Goal: Task Accomplishment & Management: Complete application form

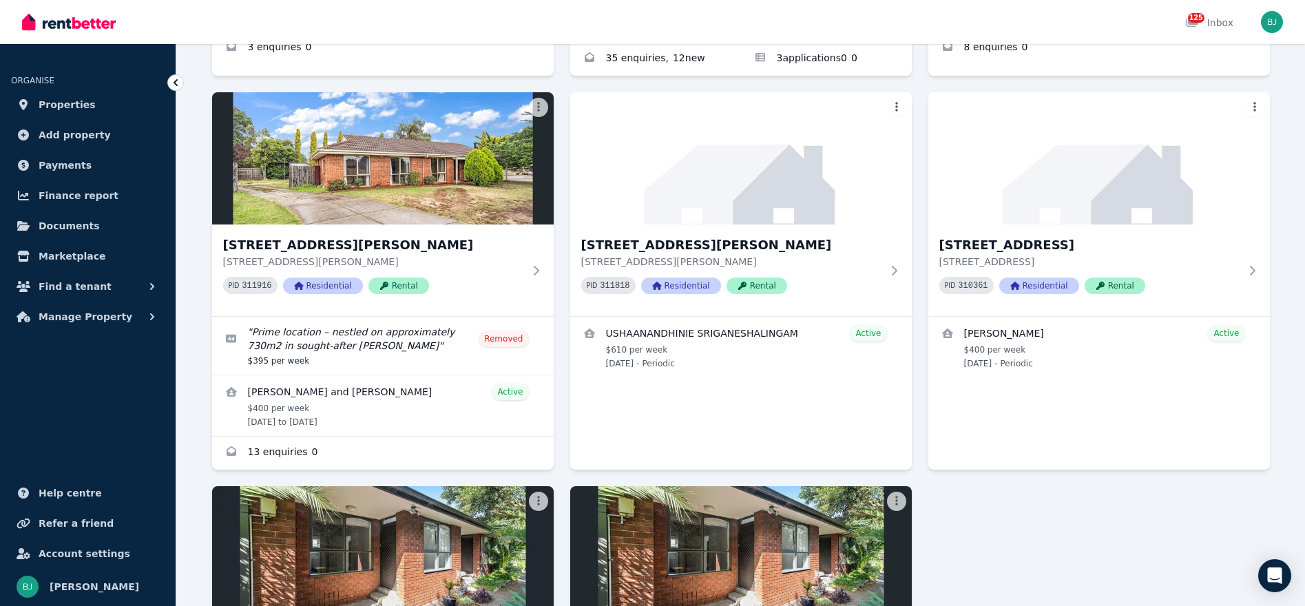
scroll to position [2106, 0]
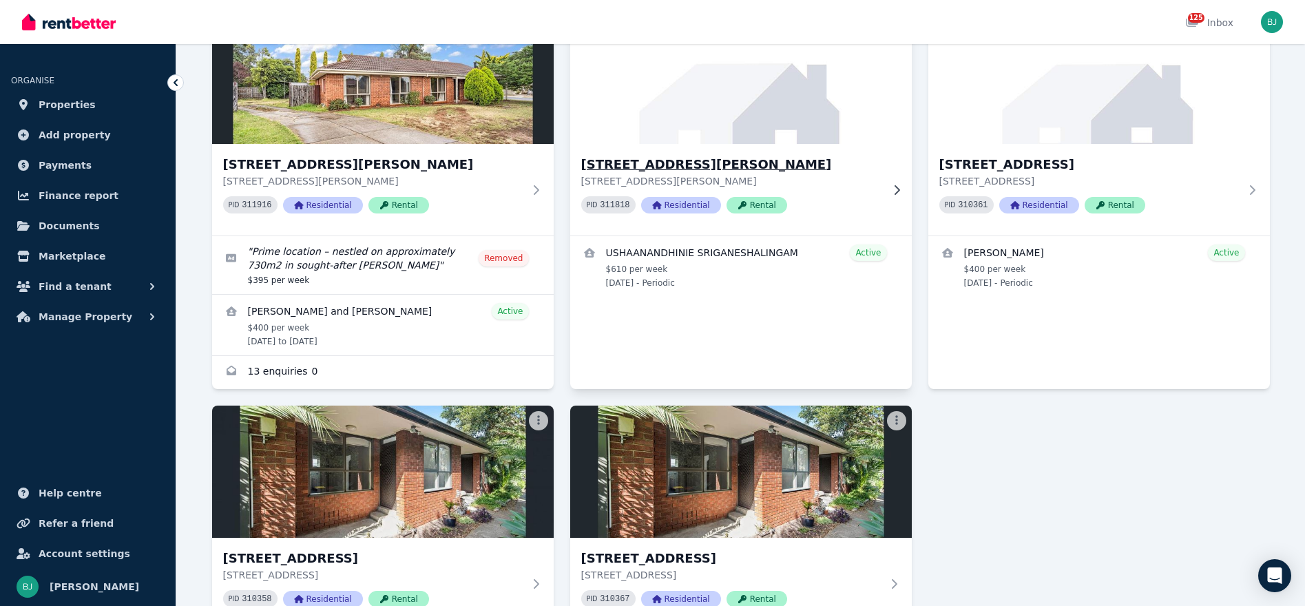
click at [657, 155] on h3 "[STREET_ADDRESS][PERSON_NAME]" at bounding box center [731, 164] width 300 height 19
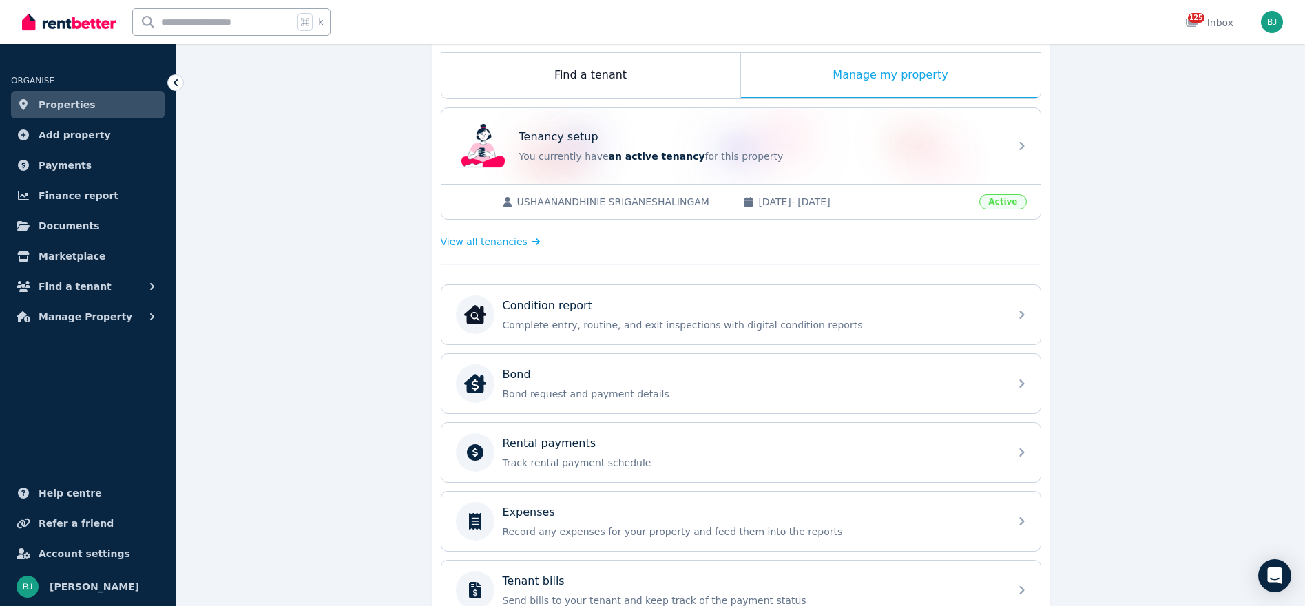
scroll to position [228, 0]
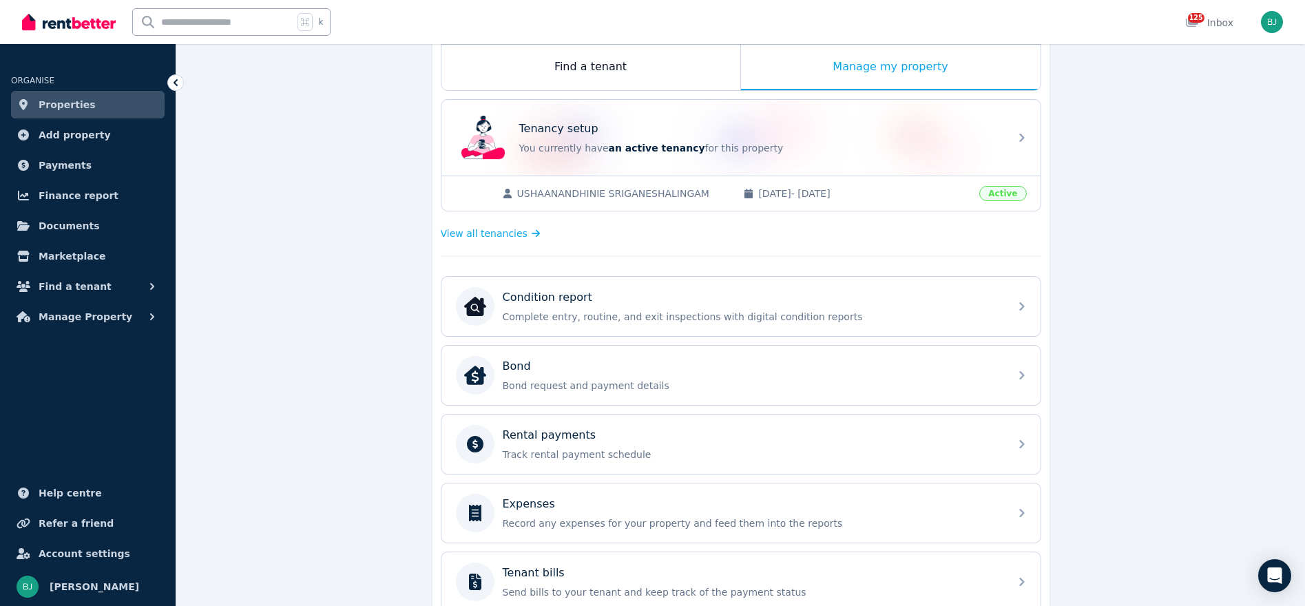
click at [798, 443] on div "Rental payments Track rental payment schedule" at bounding box center [752, 444] width 498 height 34
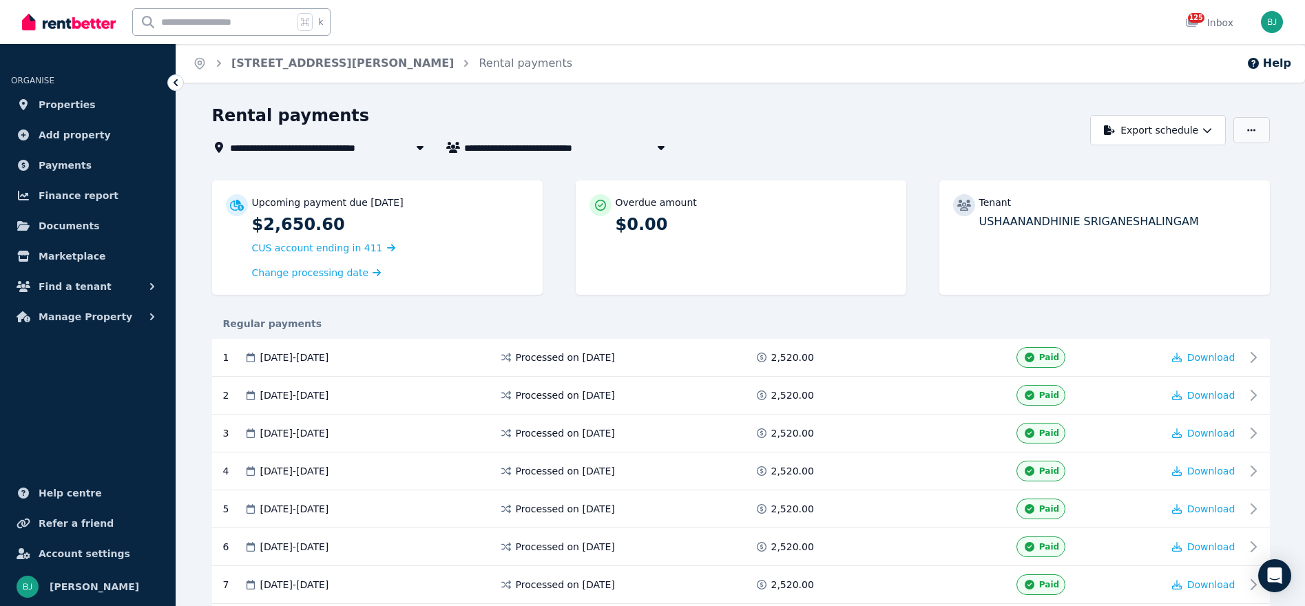
click at [1243, 129] on button "button" at bounding box center [1251, 130] width 36 height 26
click at [1208, 127] on icon "button" at bounding box center [1207, 130] width 10 height 10
click at [946, 134] on div "**********" at bounding box center [647, 130] width 871 height 51
click at [391, 64] on link "[STREET_ADDRESS][PERSON_NAME]" at bounding box center [342, 62] width 222 height 13
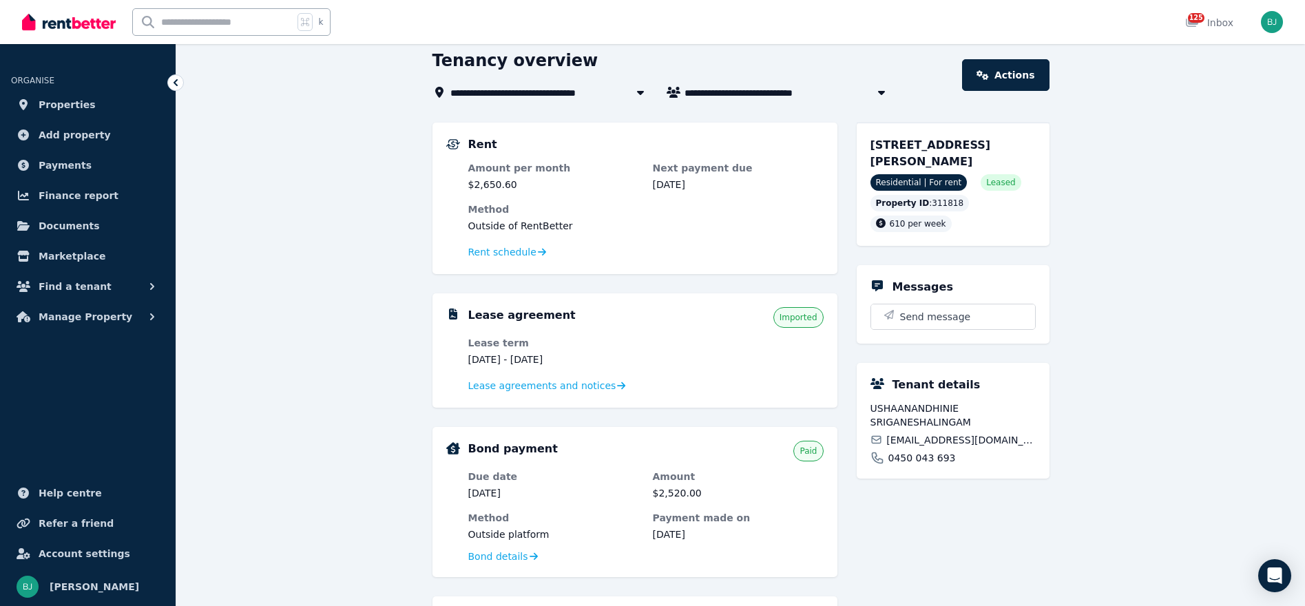
scroll to position [65, 0]
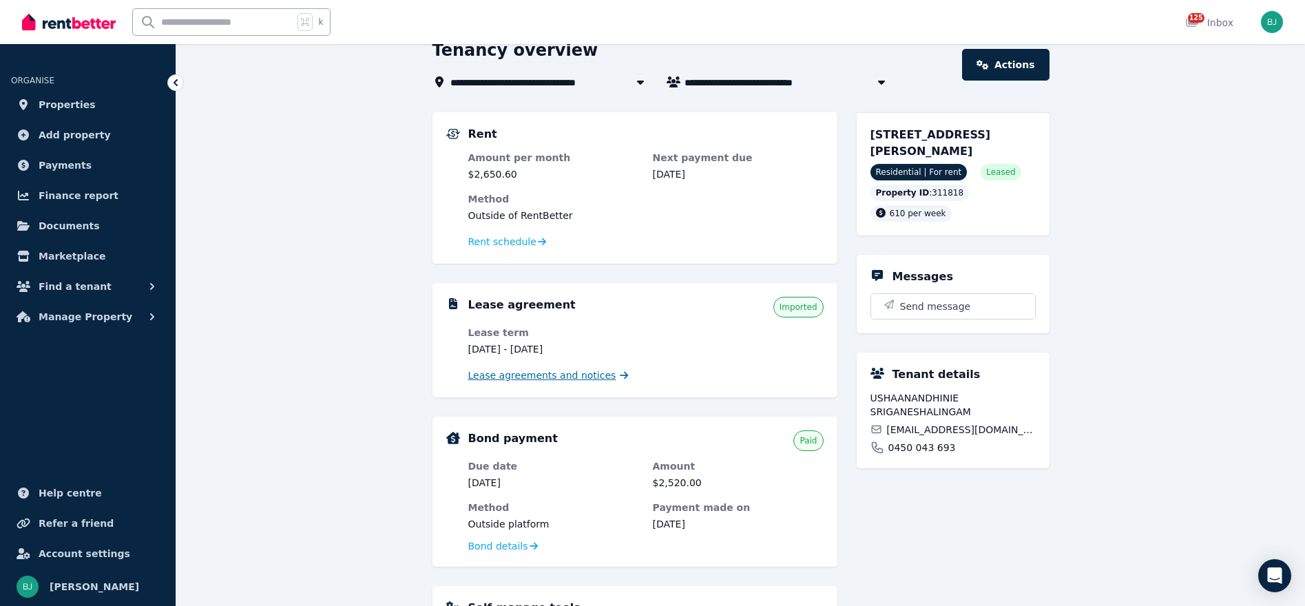
click at [601, 375] on span "Lease agreements and notices" at bounding box center [542, 375] width 148 height 14
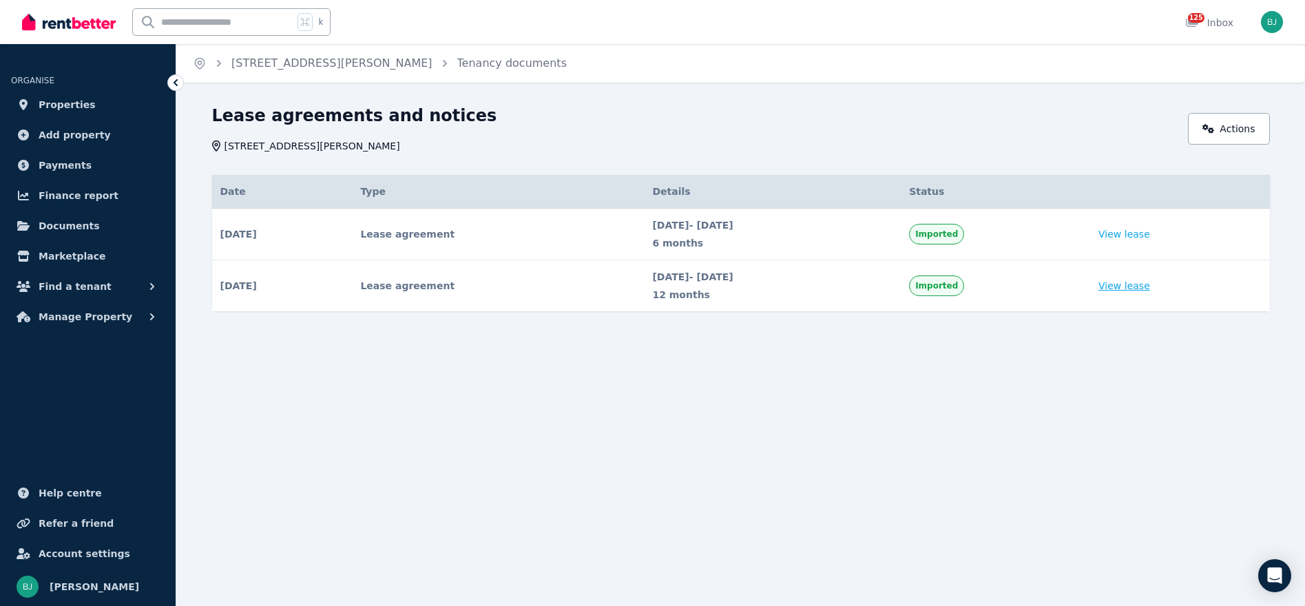
click at [1150, 288] on link "View lease" at bounding box center [1124, 286] width 52 height 14
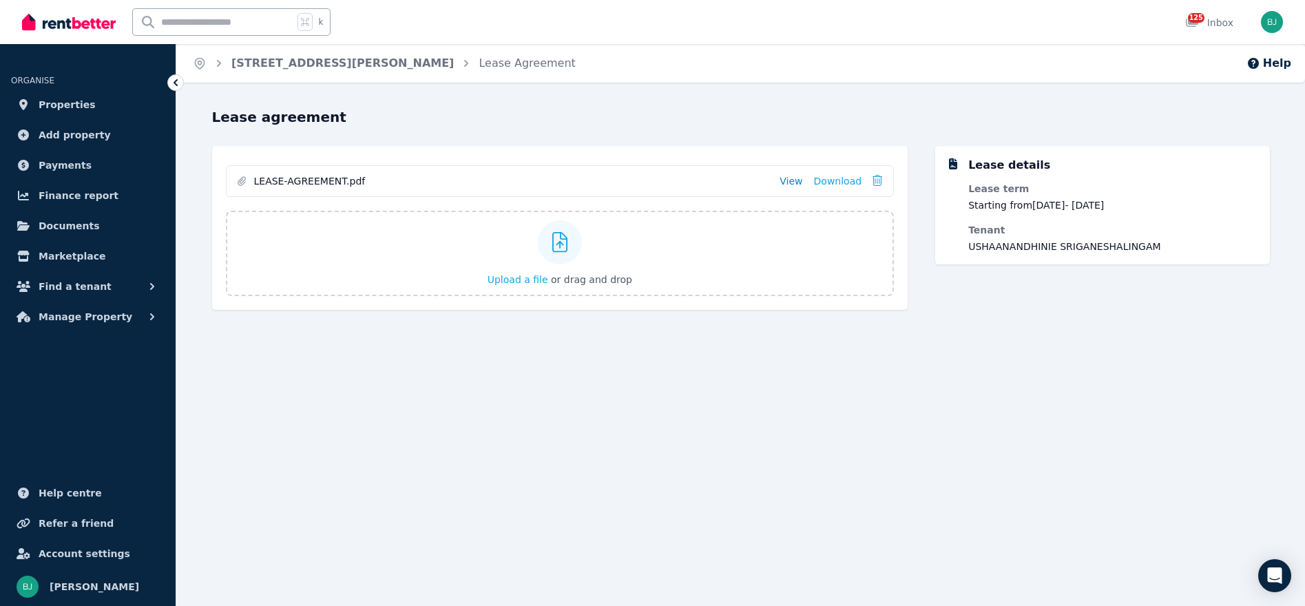
click at [797, 179] on link "View" at bounding box center [790, 181] width 23 height 14
click at [391, 66] on link "[STREET_ADDRESS][PERSON_NAME]" at bounding box center [342, 62] width 222 height 13
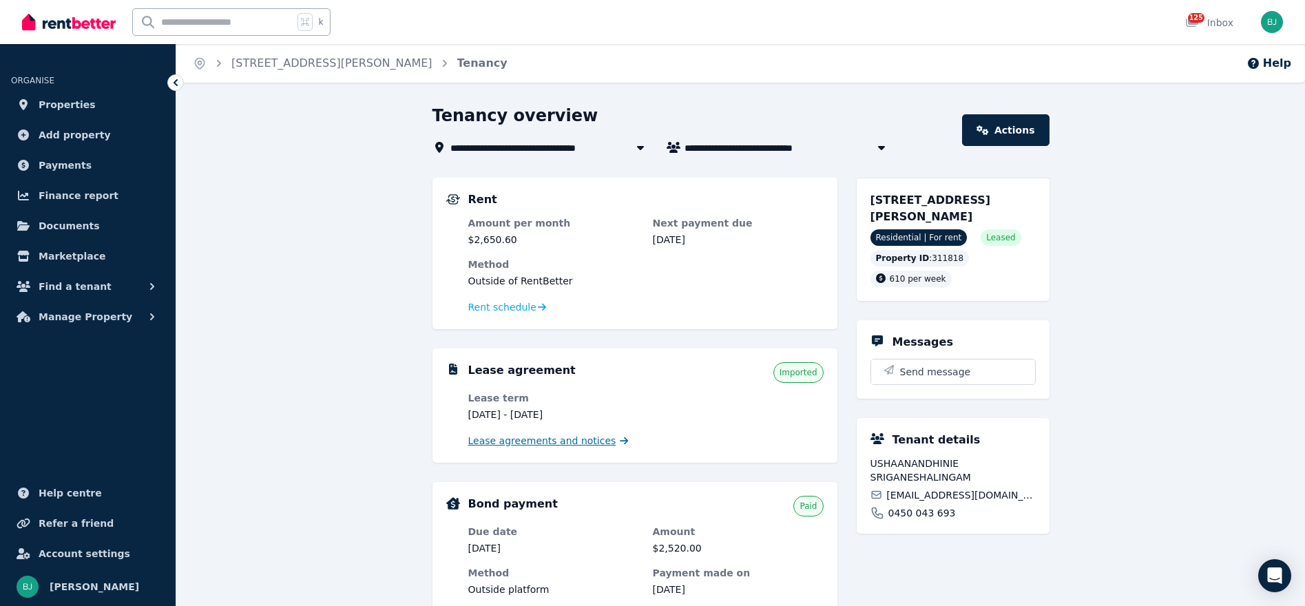
click at [544, 441] on span "Lease agreements and notices" at bounding box center [542, 441] width 148 height 14
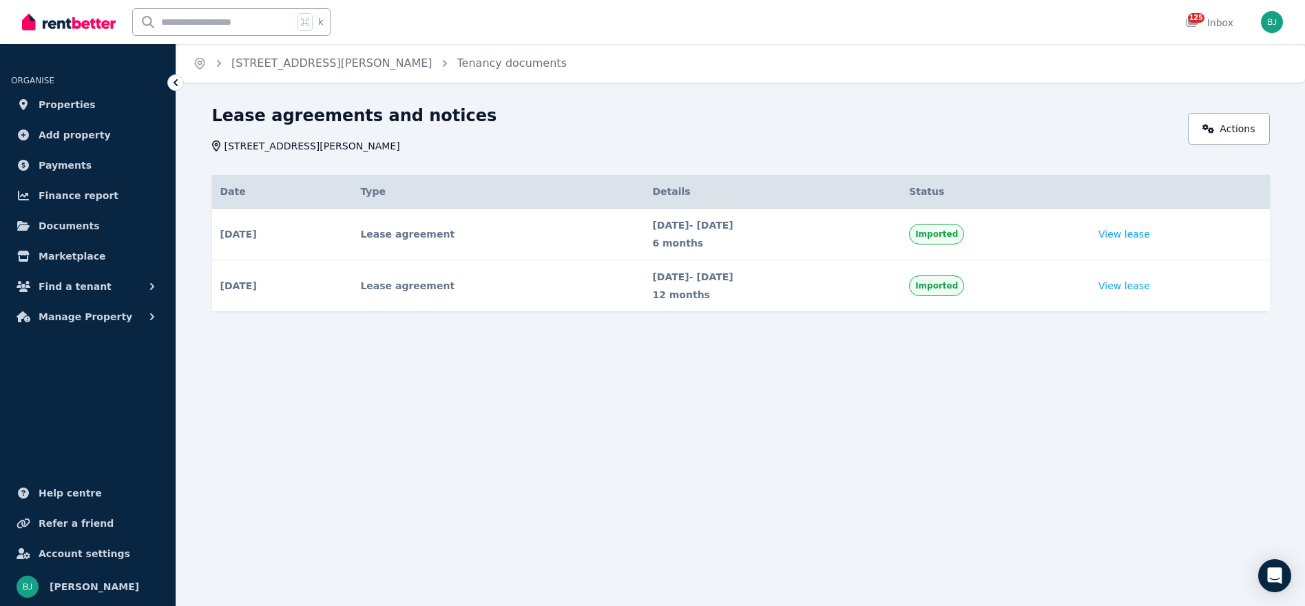
click at [383, 70] on span "[STREET_ADDRESS][PERSON_NAME]" at bounding box center [331, 63] width 201 height 17
click at [383, 62] on link "[STREET_ADDRESS][PERSON_NAME]" at bounding box center [331, 62] width 201 height 13
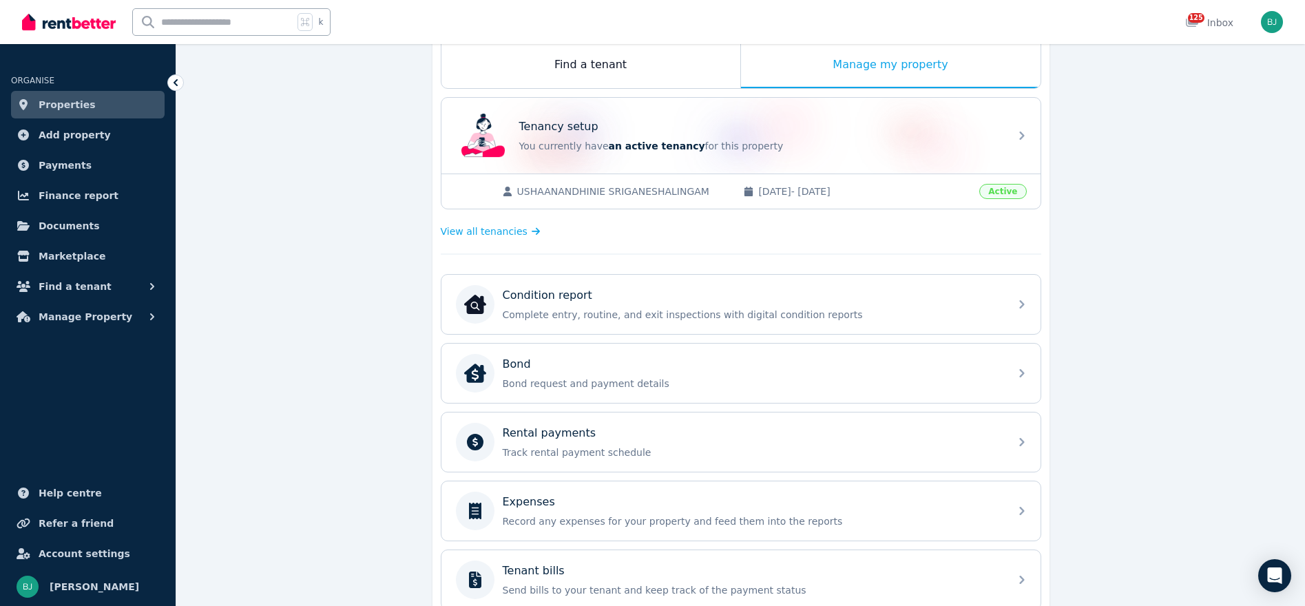
scroll to position [267, 0]
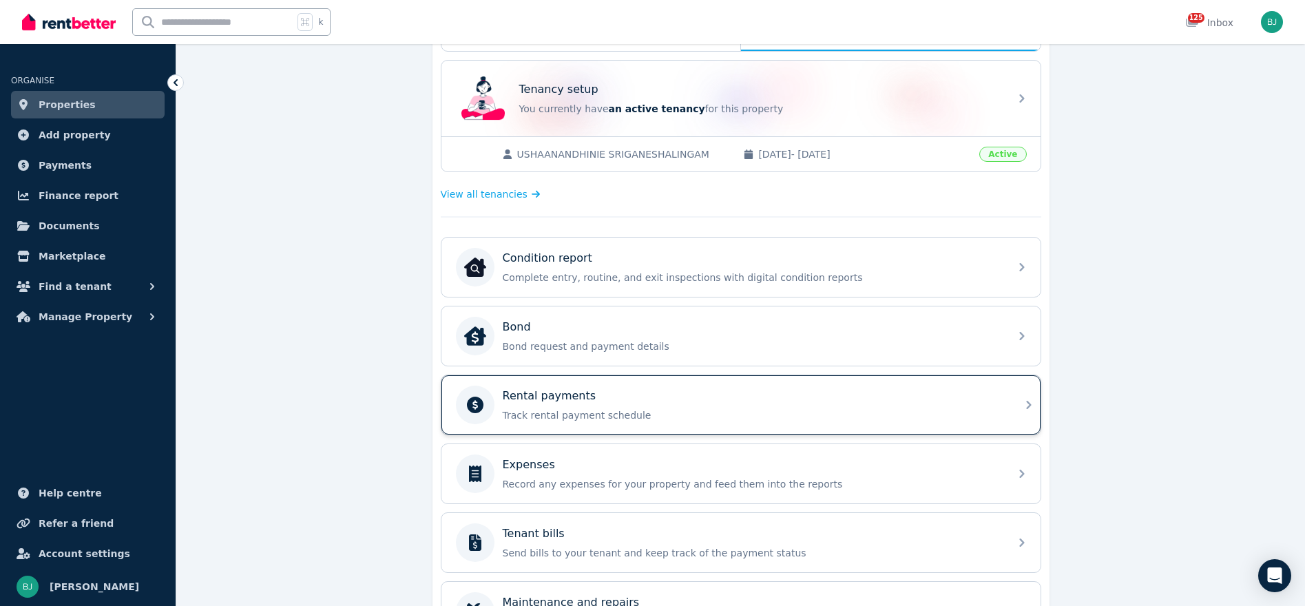
click at [823, 410] on p "Track rental payment schedule" at bounding box center [752, 415] width 498 height 14
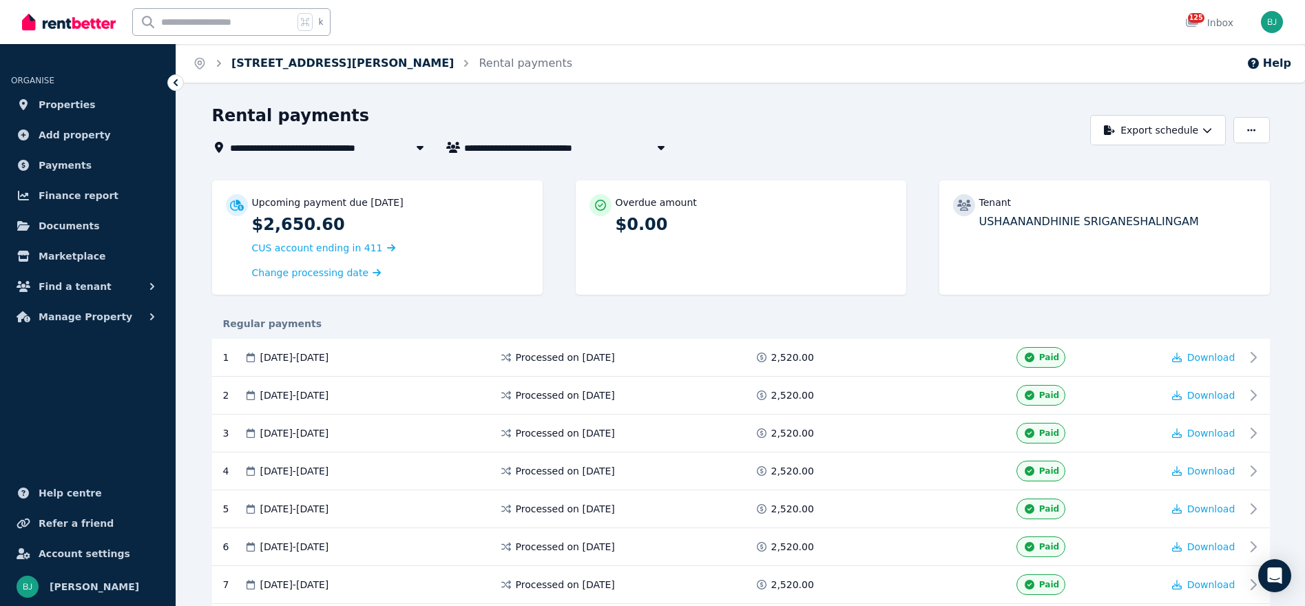
click at [408, 58] on link "[STREET_ADDRESS][PERSON_NAME]" at bounding box center [342, 62] width 222 height 13
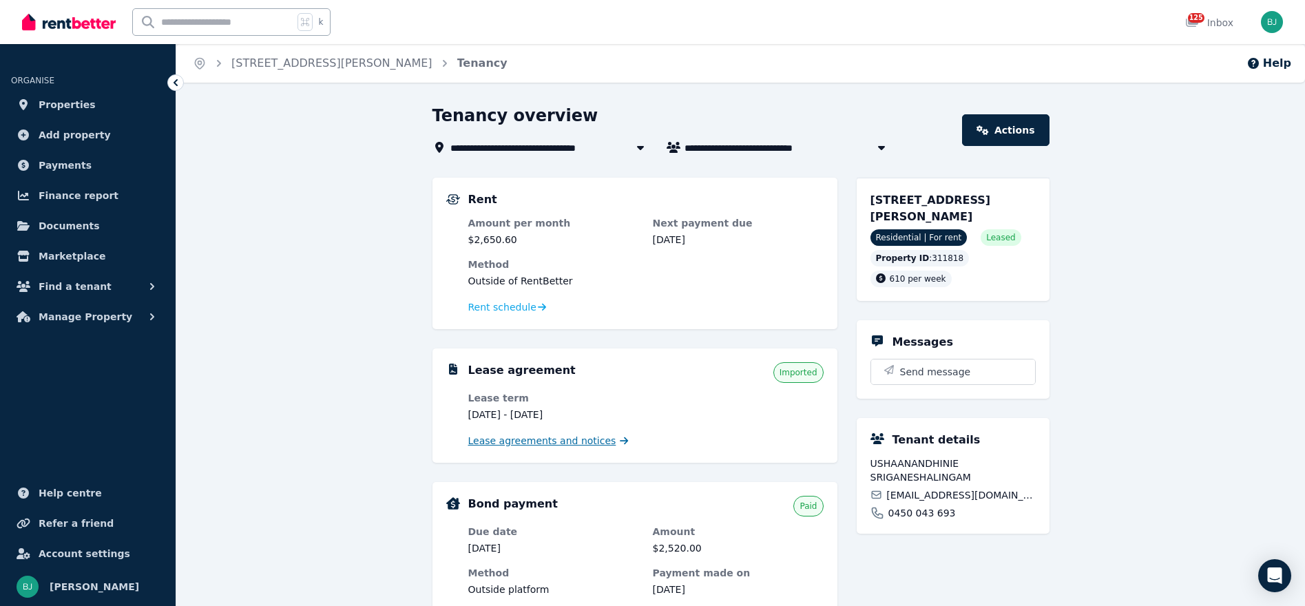
click at [567, 439] on span "Lease agreements and notices" at bounding box center [542, 441] width 148 height 14
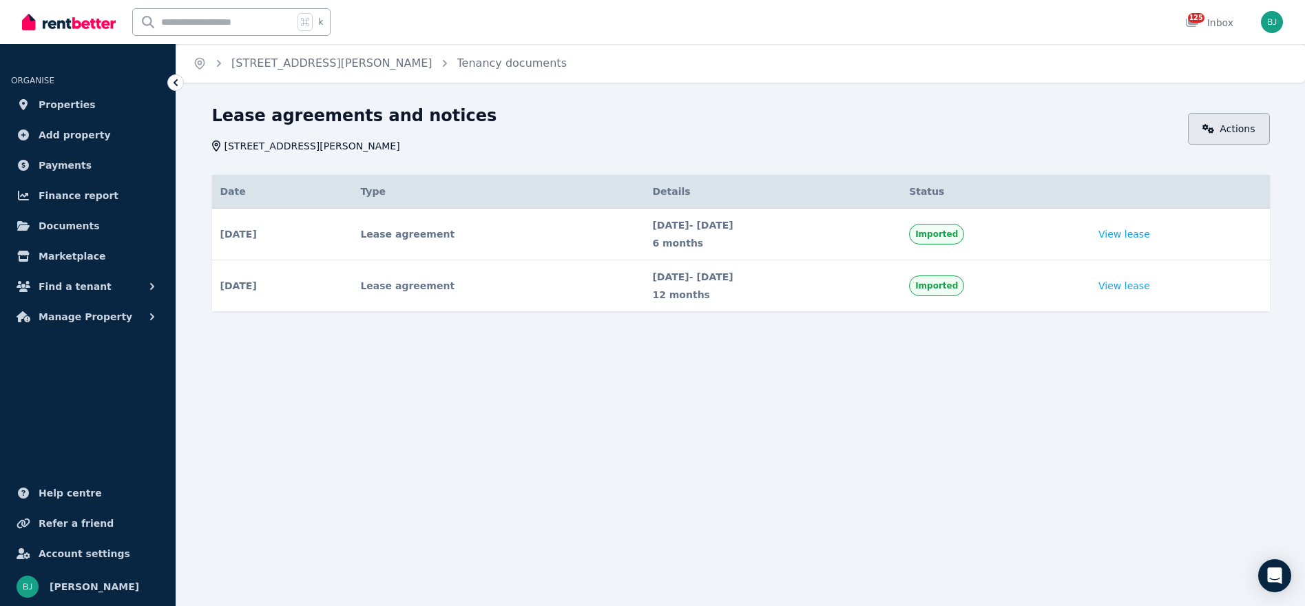
click at [1206, 124] on icon at bounding box center [1208, 129] width 12 height 10
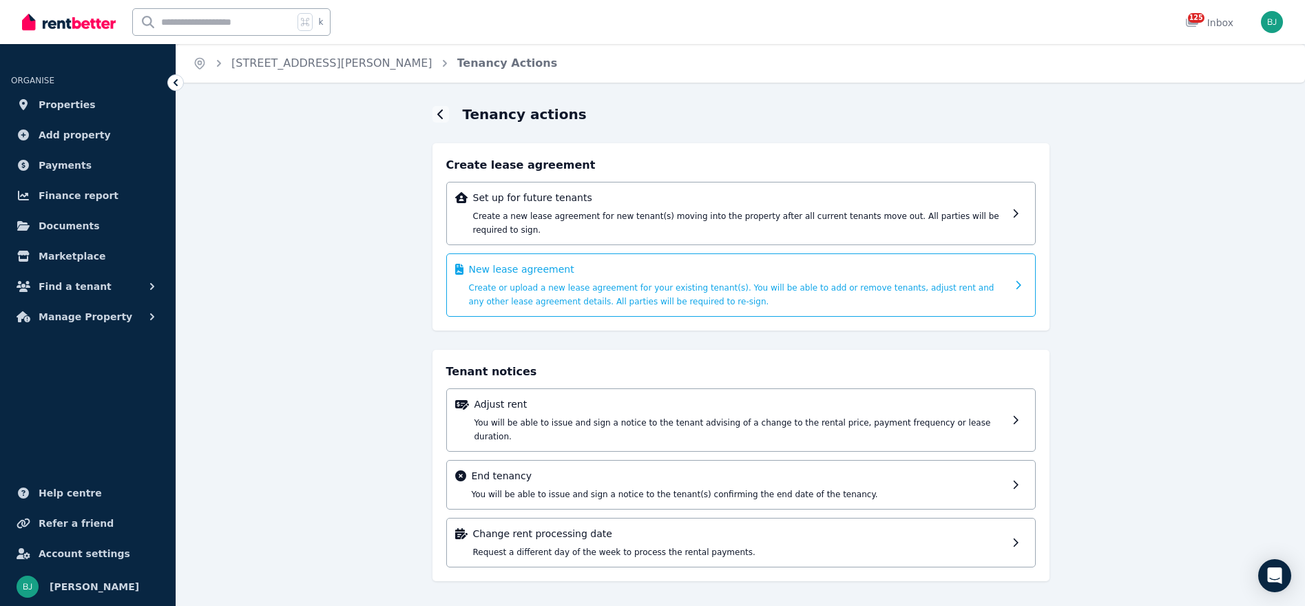
click at [697, 291] on span "Create or upload a new lease agreement for your existing tenant(s). You will be…" at bounding box center [731, 294] width 525 height 23
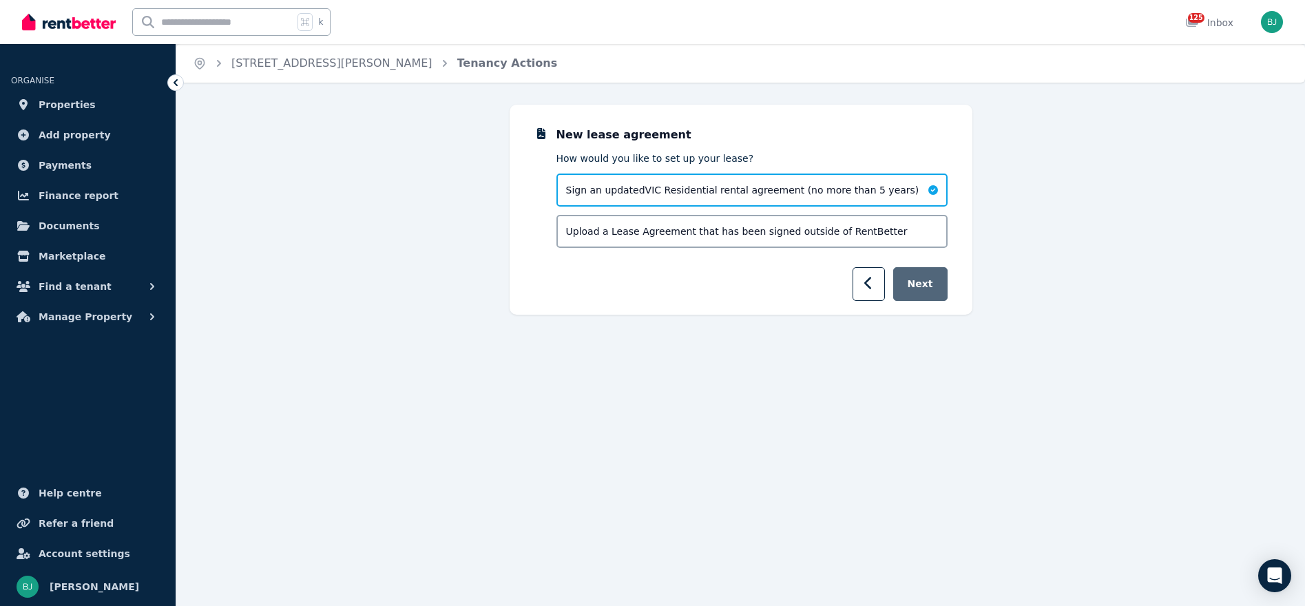
click at [924, 280] on button "Next" at bounding box center [920, 284] width 54 height 34
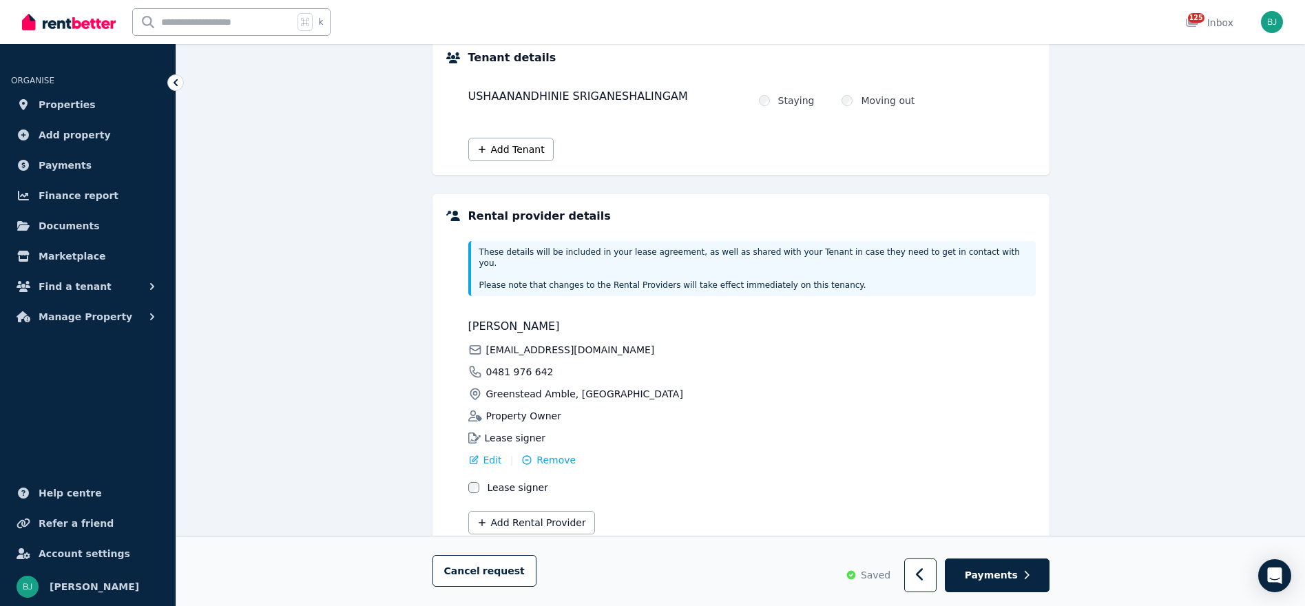
scroll to position [187, 0]
